Goal: Information Seeking & Learning: Learn about a topic

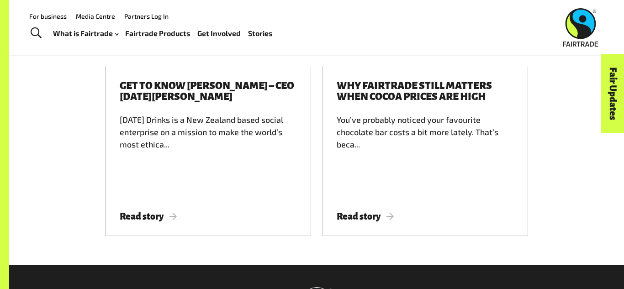
scroll to position [3538, 0]
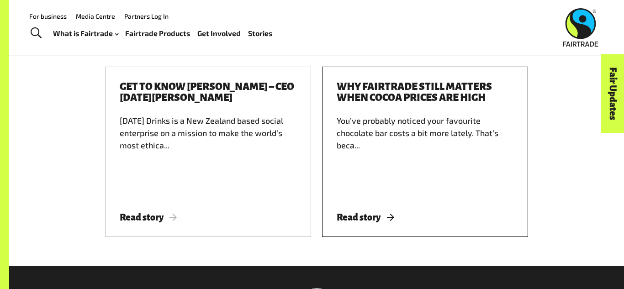
click at [349, 212] on span "Read story" at bounding box center [365, 217] width 57 height 10
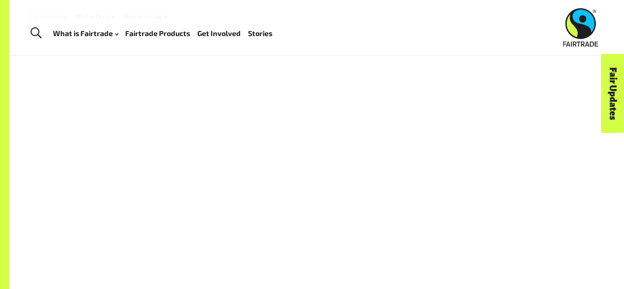
click at [43, 32] on link "Toggle Search" at bounding box center [36, 33] width 22 height 23
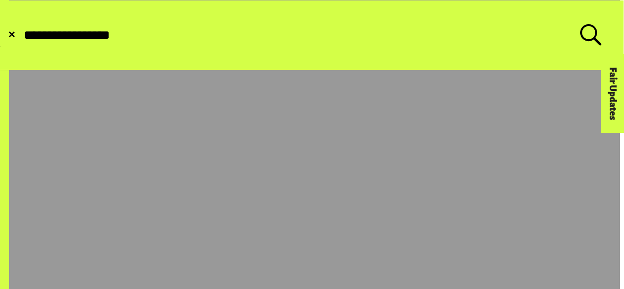
type input "**********"
click at [22, 35] on button "Submit Search" at bounding box center [22, 35] width 0 height 0
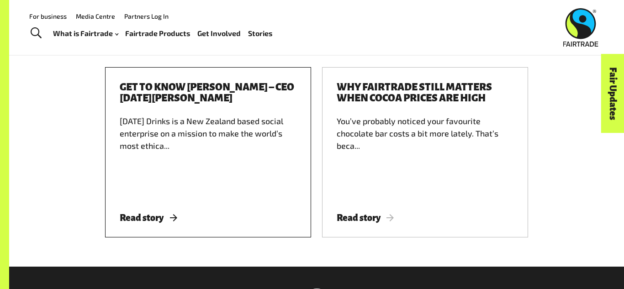
click at [169, 187] on div "Get to know Jonny Harrison – CEO Karma Drinks Karma Drinks is a New Zealand bas…" at bounding box center [208, 152] width 206 height 170
click at [175, 213] on span "Read story" at bounding box center [148, 218] width 57 height 10
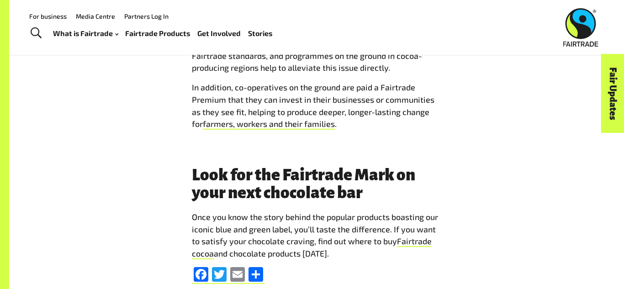
scroll to position [3209, 0]
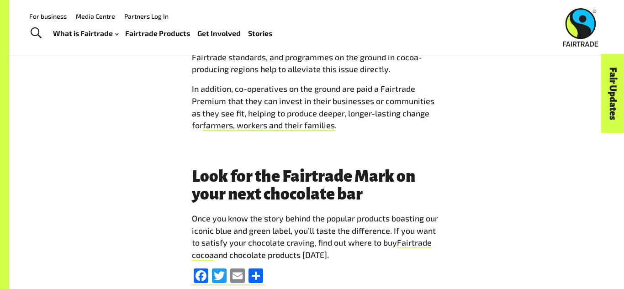
click at [51, 17] on link "For business" at bounding box center [47, 16] width 37 height 8
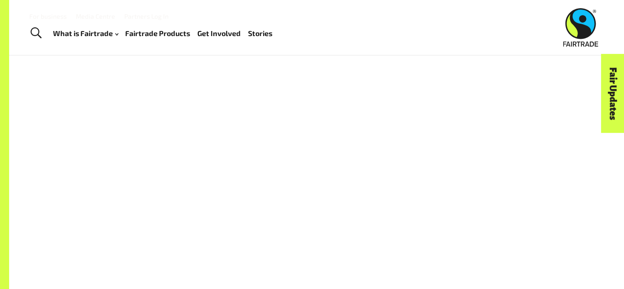
click at [175, 179] on div at bounding box center [317, 198] width 510 height 213
click at [477, 84] on div "Stories" at bounding box center [316, 182] width 521 height 243
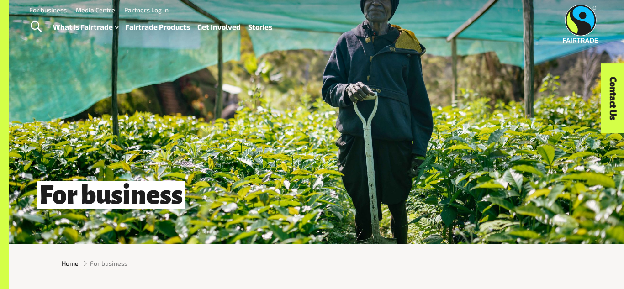
scroll to position [7, 0]
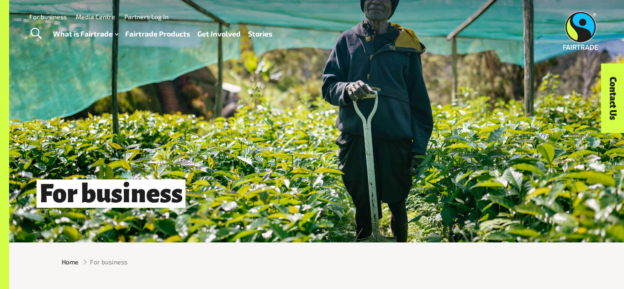
click at [54, 16] on link "For business" at bounding box center [47, 17] width 37 height 8
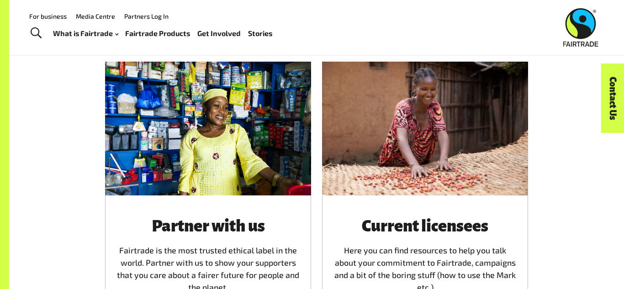
scroll to position [424, 0]
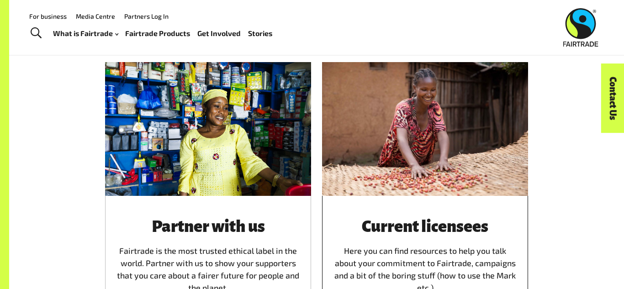
click at [438, 152] on div at bounding box center [425, 129] width 206 height 134
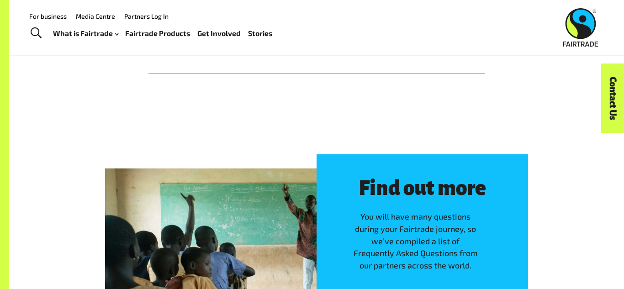
scroll to position [1613, 0]
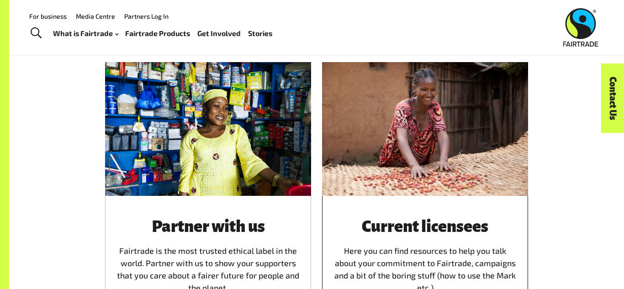
click at [400, 237] on div "Current licensees Here you can find resources to help you talk about your commi…" at bounding box center [425, 256] width 184 height 76
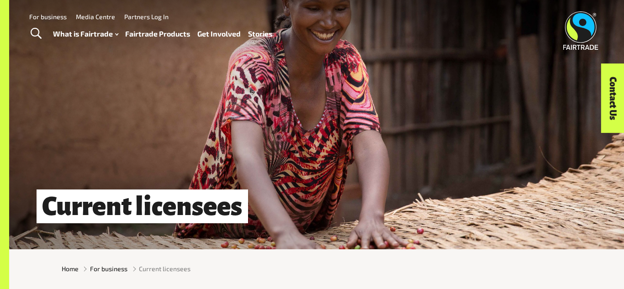
click at [400, 237] on div "Current licensees" at bounding box center [316, 124] width 615 height 249
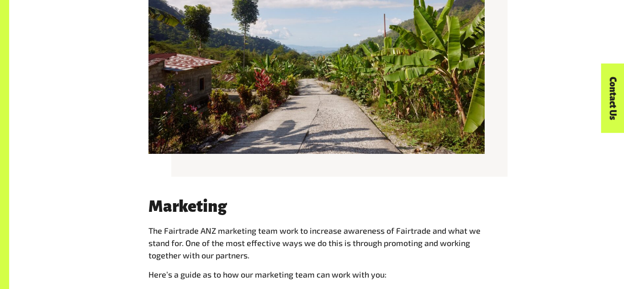
scroll to position [536, 0]
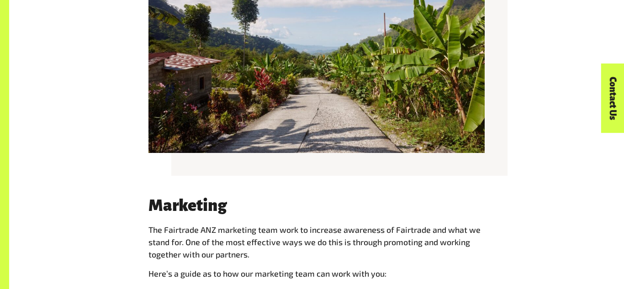
click at [401, 118] on img at bounding box center [316, 41] width 336 height 224
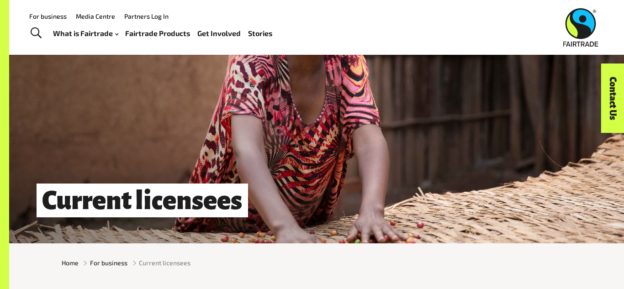
scroll to position [0, 0]
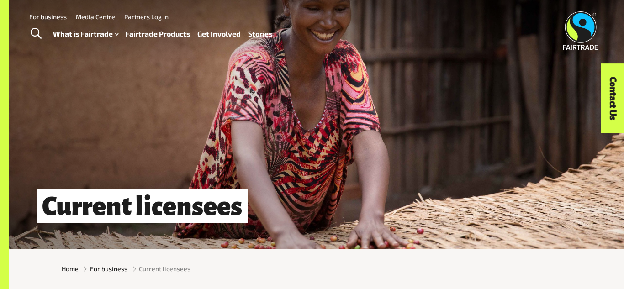
click at [425, 195] on div "Current licensees" at bounding box center [316, 206] width 615 height 31
